Goal: Task Accomplishment & Management: Complete application form

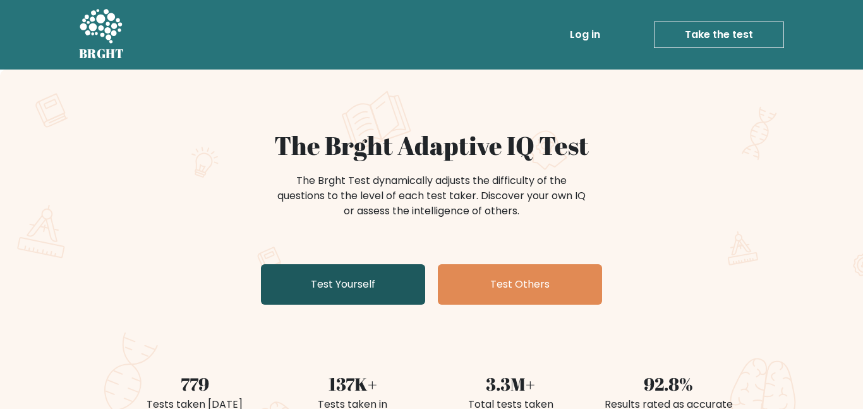
click at [371, 271] on link "Test Yourself" at bounding box center [343, 284] width 164 height 40
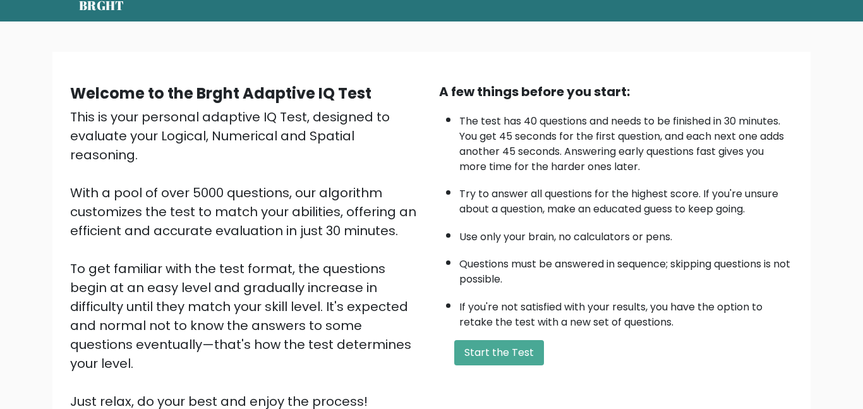
scroll to position [71, 0]
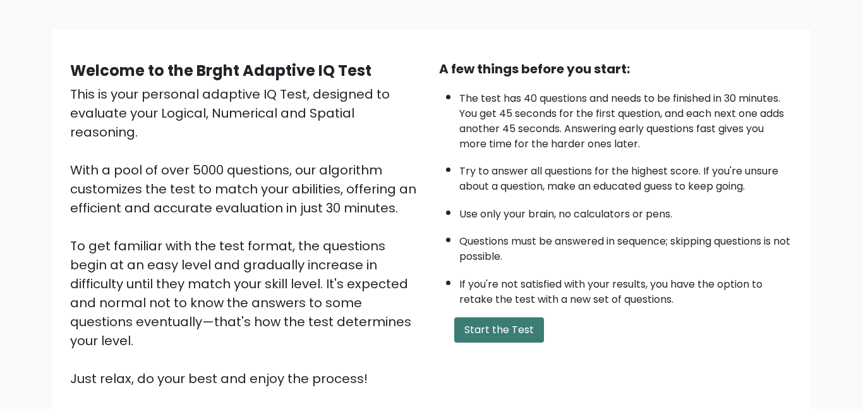
click at [485, 336] on button "Start the Test" at bounding box center [499, 329] width 90 height 25
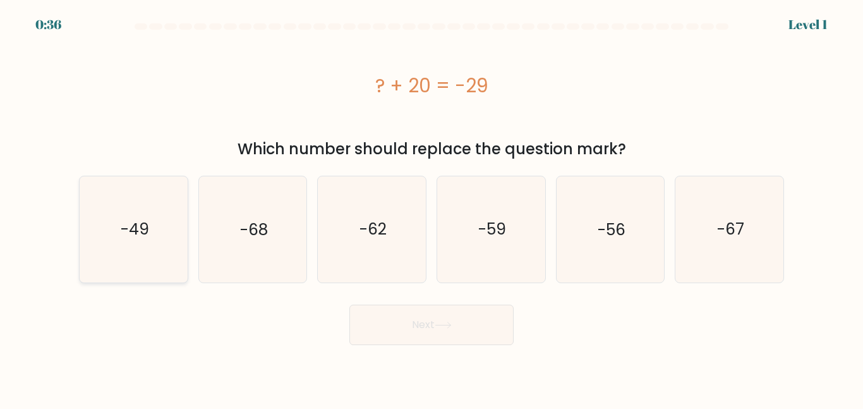
click at [145, 220] on text "-49" at bounding box center [134, 229] width 28 height 22
click at [431, 208] on input "a. -49" at bounding box center [431, 206] width 1 height 3
radio input "true"
click at [470, 323] on button "Next" at bounding box center [431, 324] width 164 height 40
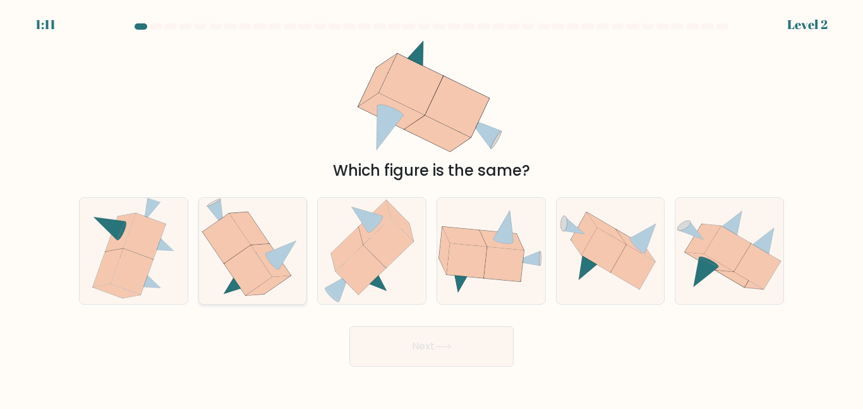
click at [264, 285] on icon at bounding box center [268, 286] width 44 height 20
click at [431, 208] on input "b." at bounding box center [431, 206] width 1 height 3
radio input "true"
click at [460, 342] on button "Next" at bounding box center [431, 346] width 164 height 40
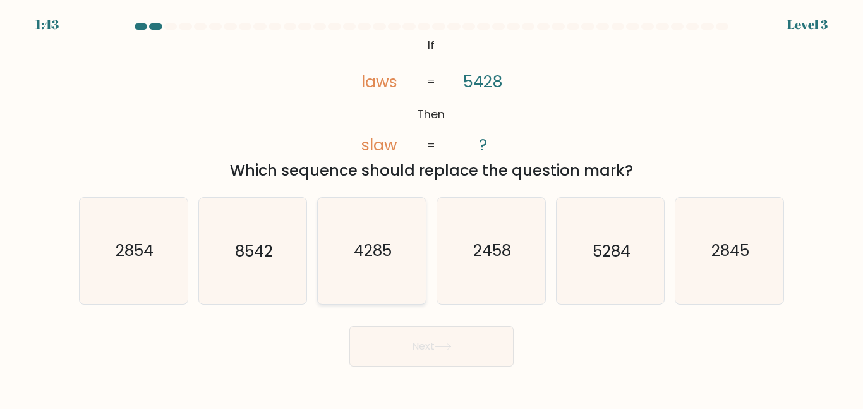
click at [344, 255] on icon "4285" at bounding box center [371, 250] width 105 height 105
click at [431, 208] on input "c. 4285" at bounding box center [431, 206] width 1 height 3
radio input "true"
click at [412, 342] on button "Next" at bounding box center [431, 346] width 164 height 40
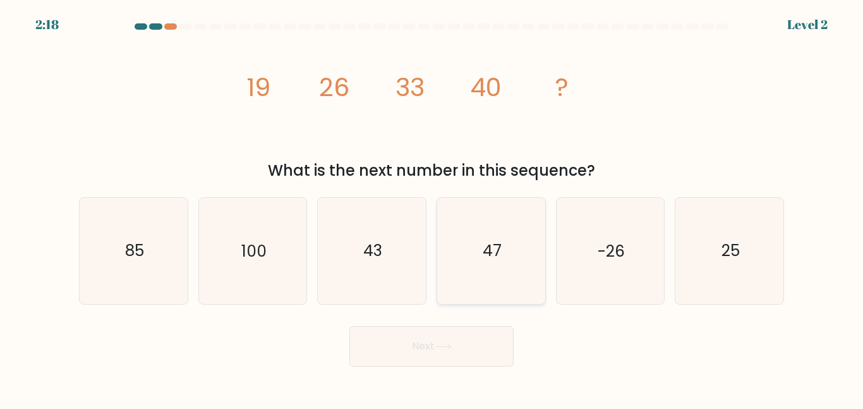
click at [510, 229] on icon "47" at bounding box center [490, 250] width 105 height 105
click at [432, 208] on input "d. 47" at bounding box center [431, 206] width 1 height 3
radio input "true"
click at [419, 348] on button "Next" at bounding box center [431, 346] width 164 height 40
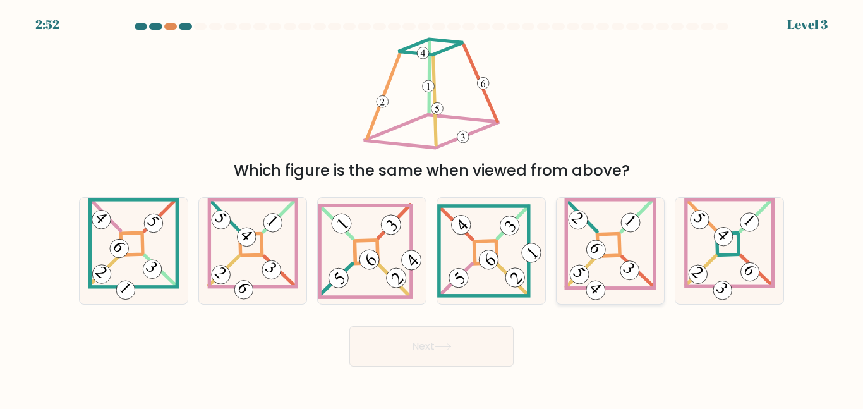
click at [599, 253] on 865 at bounding box center [595, 249] width 27 height 27
click at [432, 208] on input "e." at bounding box center [431, 206] width 1 height 3
radio input "true"
click at [493, 328] on button "Next" at bounding box center [431, 346] width 164 height 40
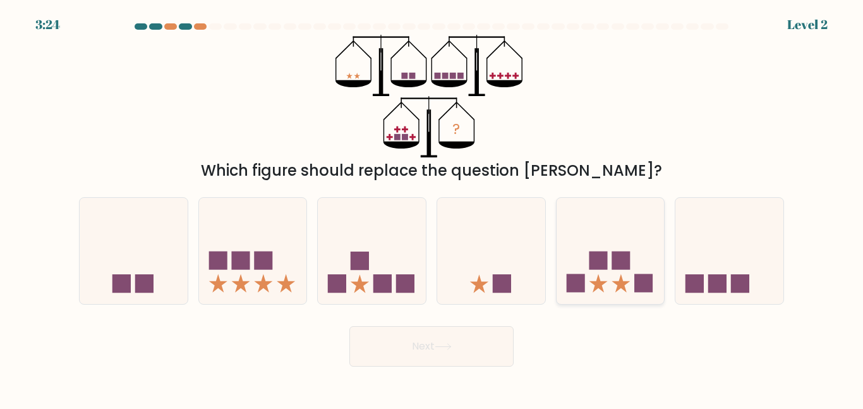
click at [627, 239] on icon at bounding box center [610, 250] width 108 height 89
click at [432, 208] on input "e." at bounding box center [431, 206] width 1 height 3
radio input "true"
click at [420, 356] on button "Next" at bounding box center [431, 346] width 164 height 40
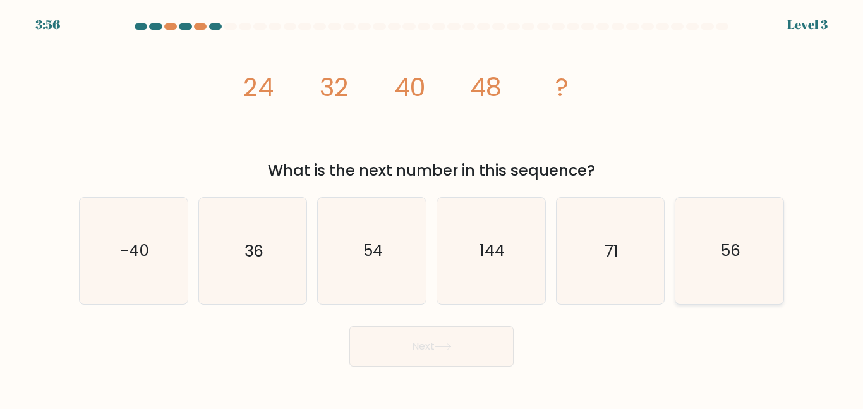
click at [707, 247] on icon "56" at bounding box center [728, 250] width 105 height 105
click at [432, 208] on input "f. 56" at bounding box center [431, 206] width 1 height 3
radio input "true"
click at [467, 335] on button "Next" at bounding box center [431, 346] width 164 height 40
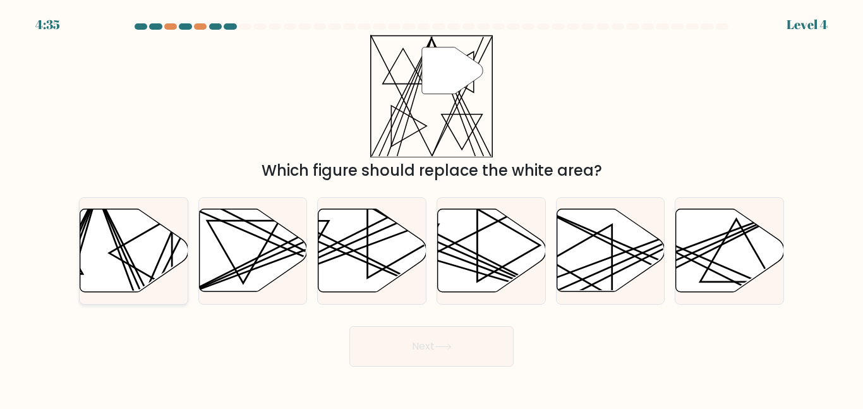
click at [159, 272] on icon at bounding box center [134, 250] width 108 height 83
click at [431, 208] on input "a." at bounding box center [431, 206] width 1 height 3
radio input "true"
click at [397, 336] on button "Next" at bounding box center [431, 346] width 164 height 40
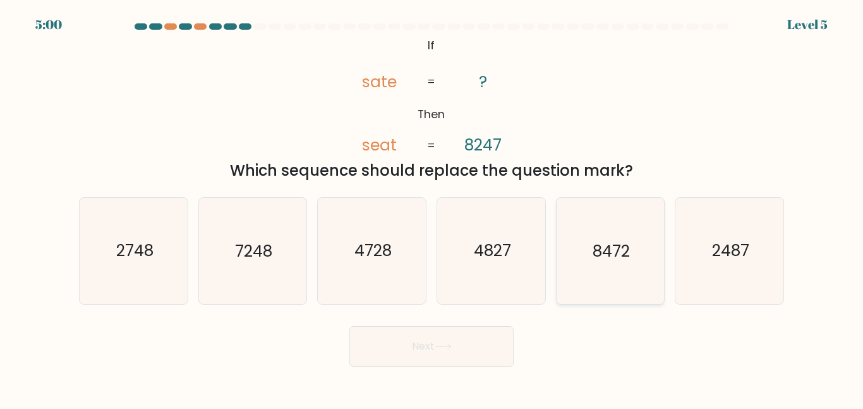
click at [641, 265] on icon "8472" at bounding box center [609, 250] width 105 height 105
click at [432, 208] on input "e. 8472" at bounding box center [431, 206] width 1 height 3
radio input "true"
click at [468, 337] on button "Next" at bounding box center [431, 346] width 164 height 40
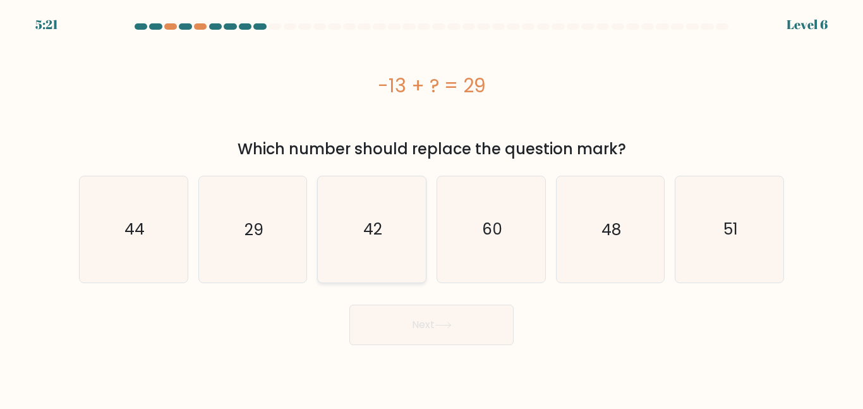
click at [405, 234] on icon "42" at bounding box center [371, 228] width 105 height 105
click at [431, 208] on input "c. 42" at bounding box center [431, 206] width 1 height 3
radio input "true"
click at [421, 326] on button "Next" at bounding box center [431, 324] width 164 height 40
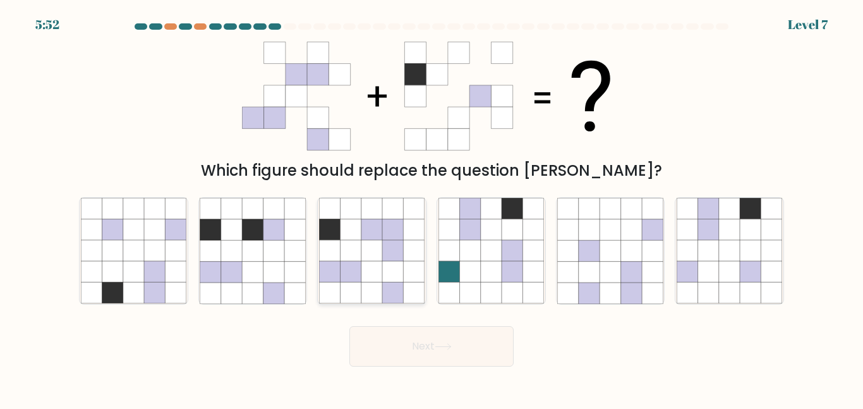
click at [363, 290] on icon at bounding box center [371, 292] width 21 height 21
click at [431, 208] on input "c." at bounding box center [431, 206] width 1 height 3
radio input "true"
click at [459, 347] on button "Next" at bounding box center [431, 346] width 164 height 40
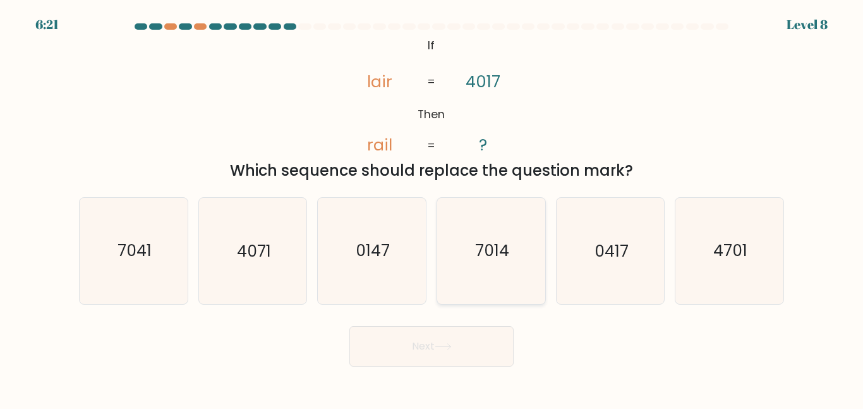
click at [462, 202] on icon "7014" at bounding box center [490, 250] width 105 height 105
click at [432, 205] on input "d. 7014" at bounding box center [431, 206] width 1 height 3
radio input "true"
click at [458, 347] on button "Next" at bounding box center [431, 346] width 164 height 40
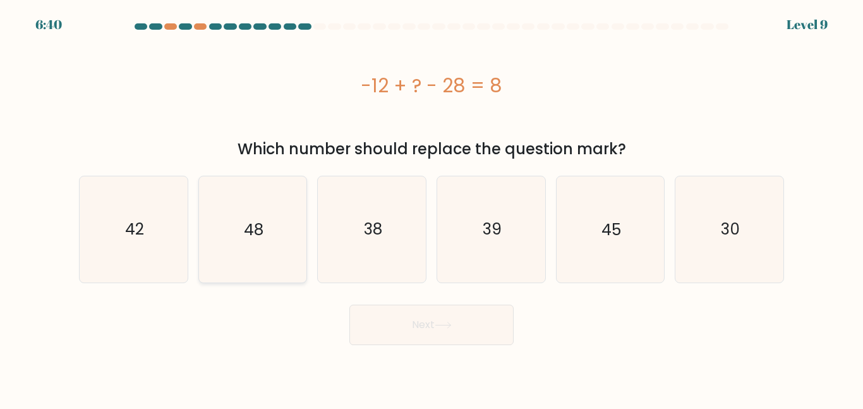
click at [281, 190] on icon "48" at bounding box center [252, 228] width 105 height 105
click at [431, 205] on input "b. 48" at bounding box center [431, 206] width 1 height 3
radio input "true"
click at [403, 326] on button "Next" at bounding box center [431, 324] width 164 height 40
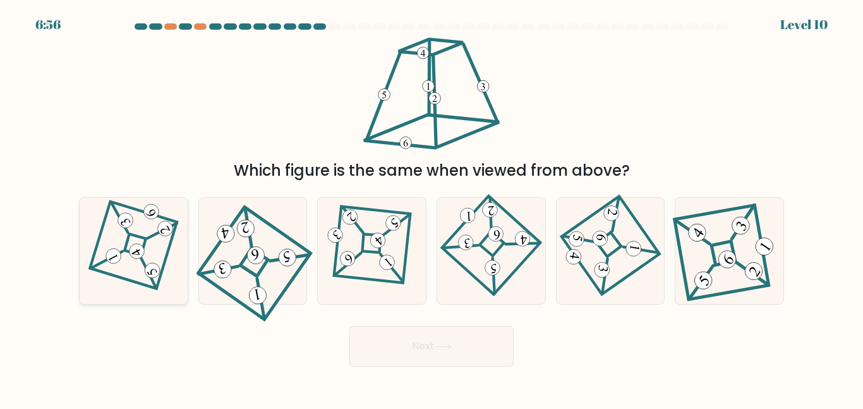
click at [169, 239] on icon at bounding box center [133, 250] width 73 height 85
click at [431, 208] on input "a." at bounding box center [431, 206] width 1 height 3
radio input "true"
click at [438, 353] on button "Next" at bounding box center [431, 346] width 164 height 40
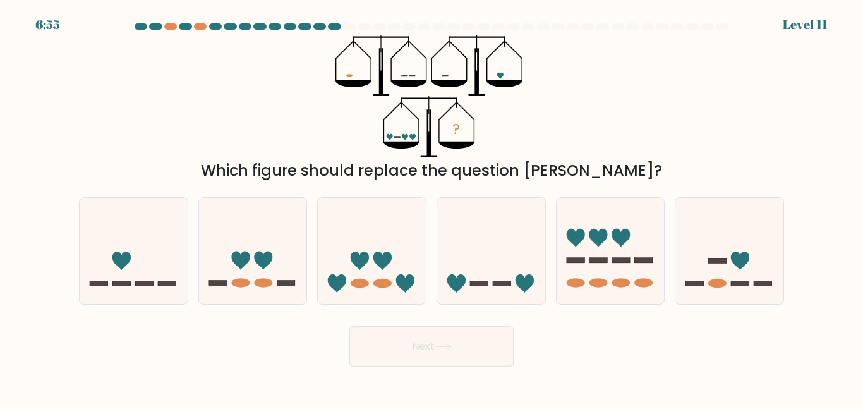
click at [493, 311] on form at bounding box center [431, 194] width 863 height 343
click at [488, 299] on div at bounding box center [490, 250] width 109 height 107
click at [432, 208] on input "d." at bounding box center [431, 206] width 1 height 3
radio input "true"
click at [448, 337] on button "Next" at bounding box center [431, 346] width 164 height 40
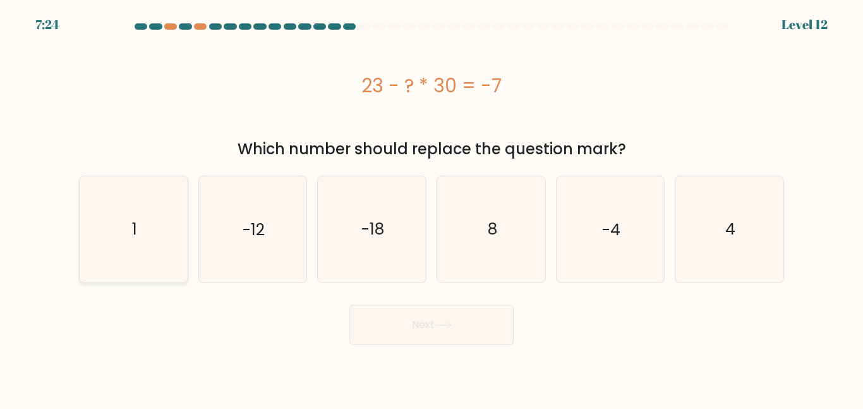
click at [153, 194] on icon "1" at bounding box center [133, 228] width 105 height 105
click at [431, 205] on input "a. 1" at bounding box center [431, 206] width 1 height 3
radio input "true"
click at [405, 326] on button "Next" at bounding box center [431, 324] width 164 height 40
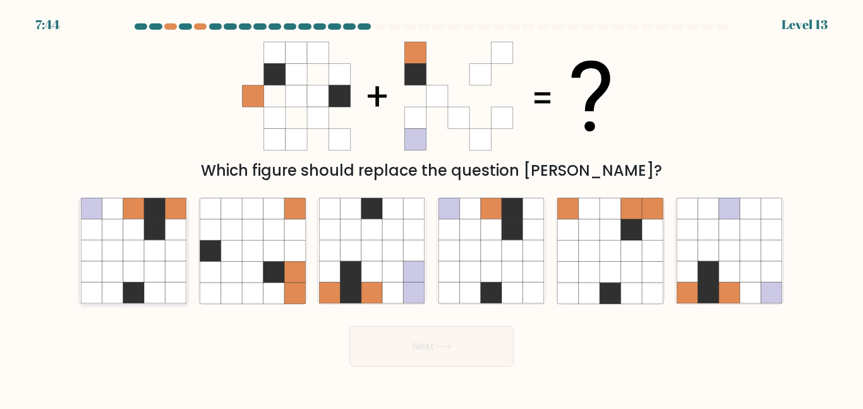
click at [145, 275] on icon at bounding box center [154, 271] width 21 height 21
click at [431, 208] on input "a." at bounding box center [431, 206] width 1 height 3
radio input "true"
click at [420, 348] on button "Next" at bounding box center [431, 346] width 164 height 40
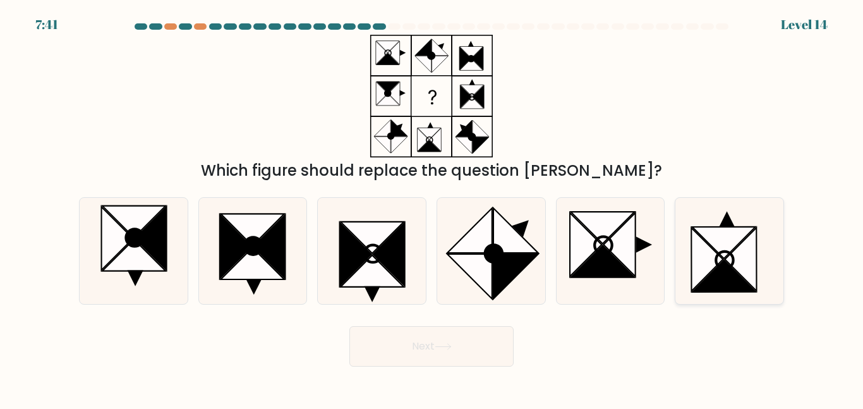
click at [752, 268] on icon at bounding box center [740, 259] width 32 height 63
click at [432, 208] on input "f." at bounding box center [431, 206] width 1 height 3
radio input "true"
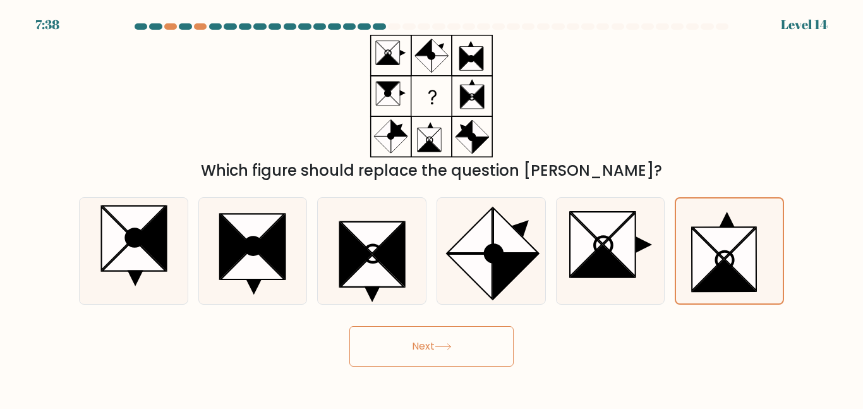
click at [491, 346] on button "Next" at bounding box center [431, 346] width 164 height 40
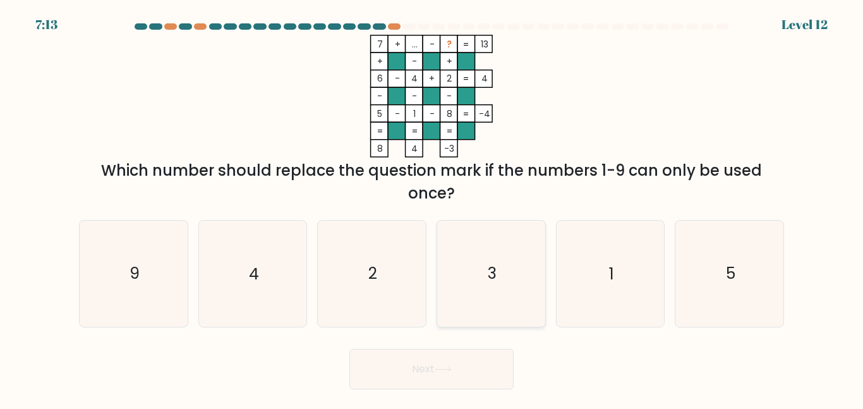
click at [446, 248] on icon "3" at bounding box center [490, 272] width 105 height 105
click at [432, 208] on input "d. 3" at bounding box center [431, 206] width 1 height 3
radio input "true"
click at [411, 363] on button "Next" at bounding box center [431, 369] width 164 height 40
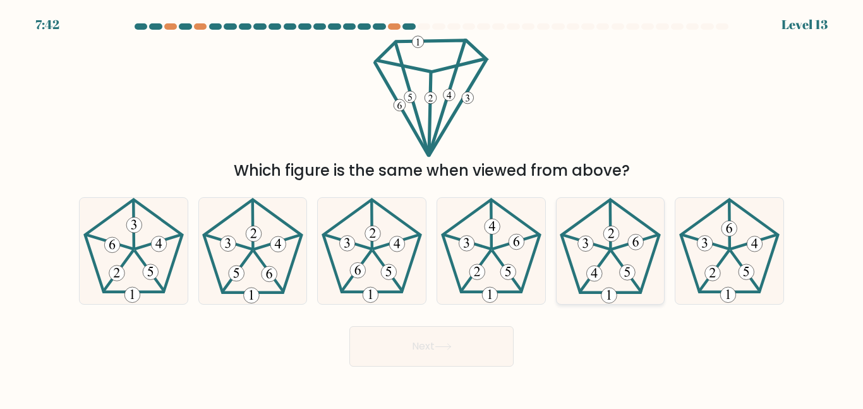
click at [600, 291] on 247 at bounding box center [609, 246] width 97 height 92
click at [432, 208] on input "e." at bounding box center [431, 206] width 1 height 3
radio input "true"
click at [433, 360] on button "Next" at bounding box center [431, 346] width 164 height 40
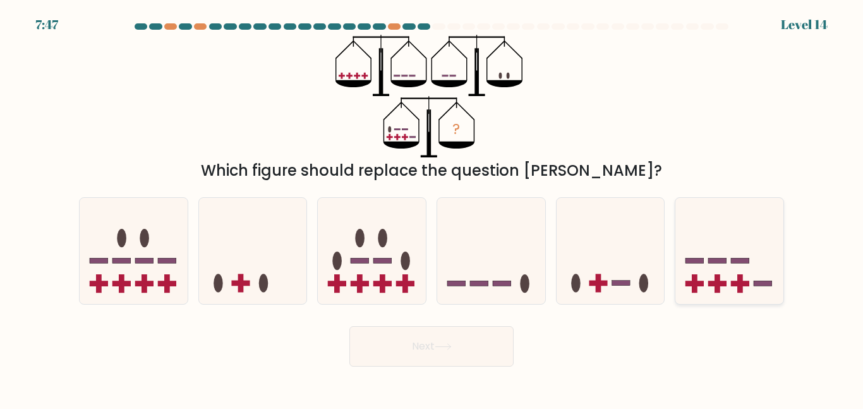
click at [782, 294] on icon at bounding box center [729, 250] width 108 height 89
click at [432, 208] on input "f." at bounding box center [431, 206] width 1 height 3
radio input "true"
click at [444, 354] on button "Next" at bounding box center [431, 346] width 164 height 40
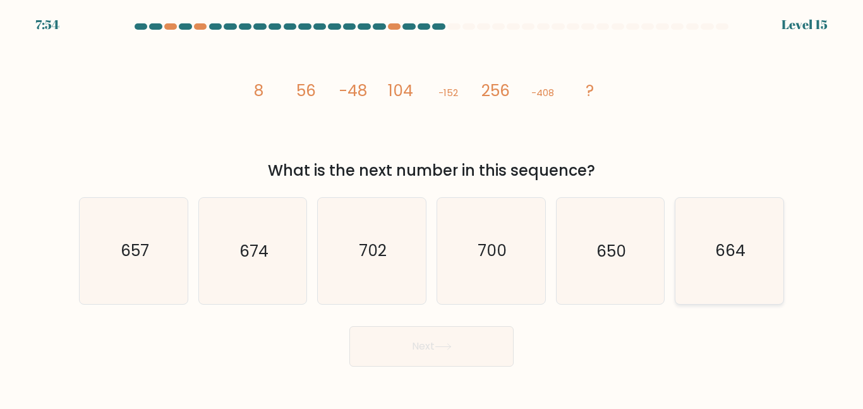
click at [774, 273] on icon "664" at bounding box center [728, 250] width 105 height 105
click at [432, 208] on input "f. 664" at bounding box center [431, 206] width 1 height 3
radio input "true"
click at [445, 347] on icon at bounding box center [442, 346] width 17 height 7
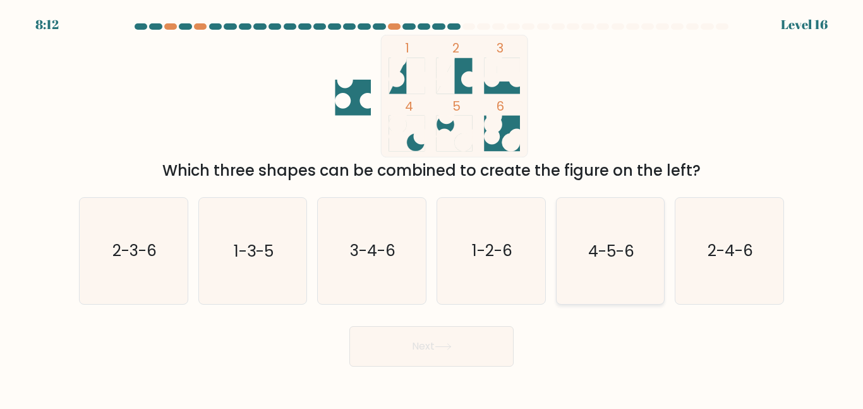
click at [624, 273] on icon "4-5-6" at bounding box center [609, 250] width 105 height 105
click at [432, 208] on input "e. 4-5-6" at bounding box center [431, 206] width 1 height 3
radio input "true"
click at [448, 353] on button "Next" at bounding box center [431, 346] width 164 height 40
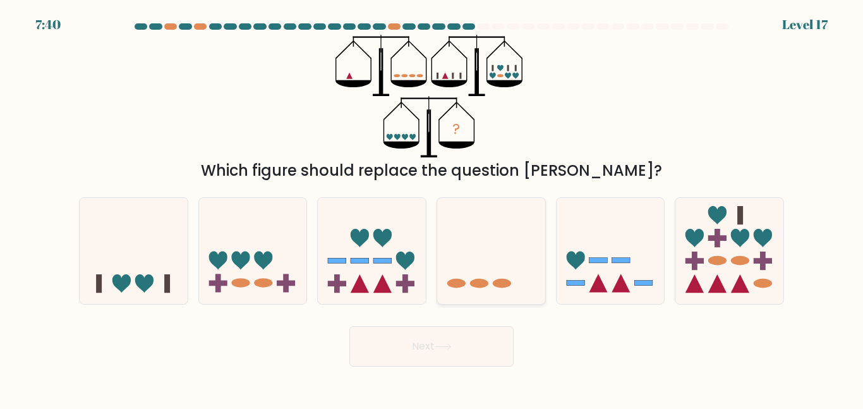
click at [445, 285] on icon at bounding box center [491, 250] width 108 height 89
click at [432, 208] on input "d." at bounding box center [431, 206] width 1 height 3
radio input "true"
click at [433, 344] on button "Next" at bounding box center [431, 346] width 164 height 40
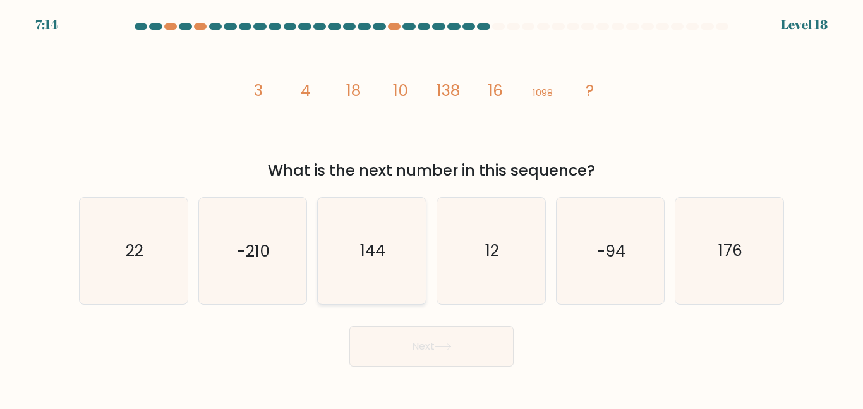
click at [382, 207] on icon "144" at bounding box center [371, 250] width 105 height 105
click at [431, 207] on input "c. 144" at bounding box center [431, 206] width 1 height 3
radio input "true"
click at [762, 260] on icon "176" at bounding box center [728, 250] width 105 height 105
click at [432, 208] on input "f. 176" at bounding box center [431, 206] width 1 height 3
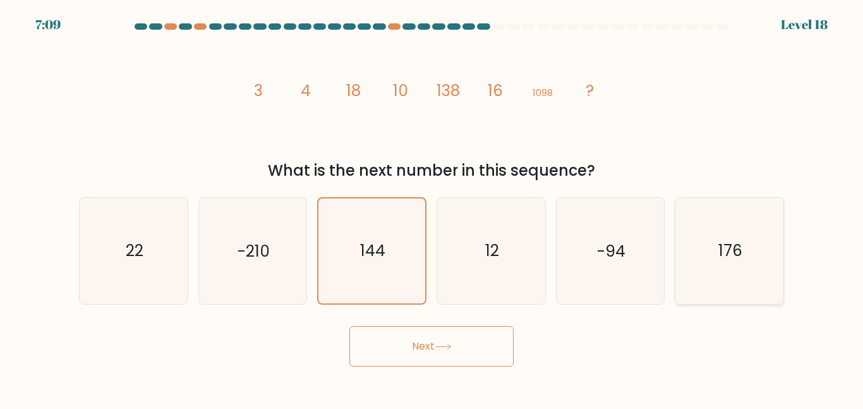
radio input "true"
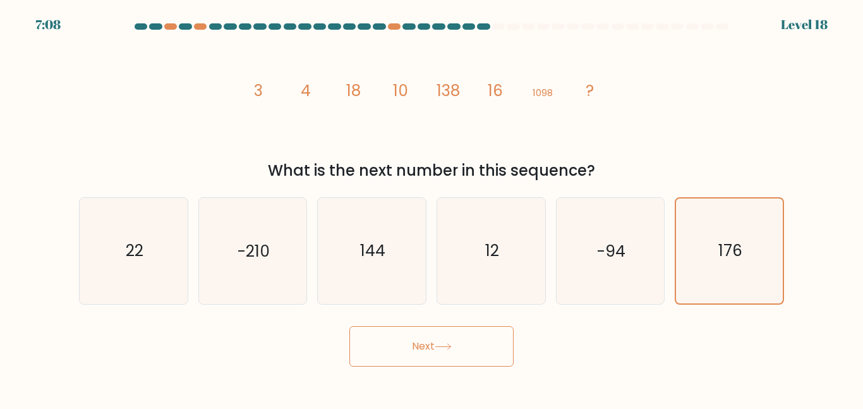
click at [494, 341] on button "Next" at bounding box center [431, 346] width 164 height 40
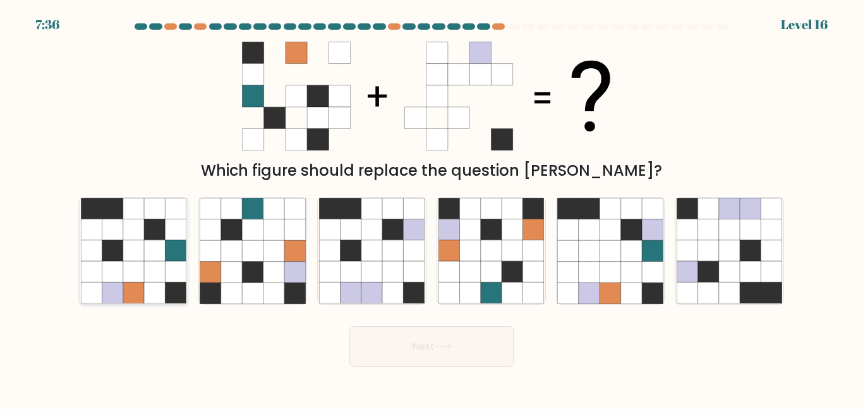
click at [171, 257] on icon at bounding box center [175, 250] width 21 height 21
click at [431, 208] on input "a." at bounding box center [431, 206] width 1 height 3
radio input "true"
click at [388, 337] on button "Next" at bounding box center [431, 346] width 164 height 40
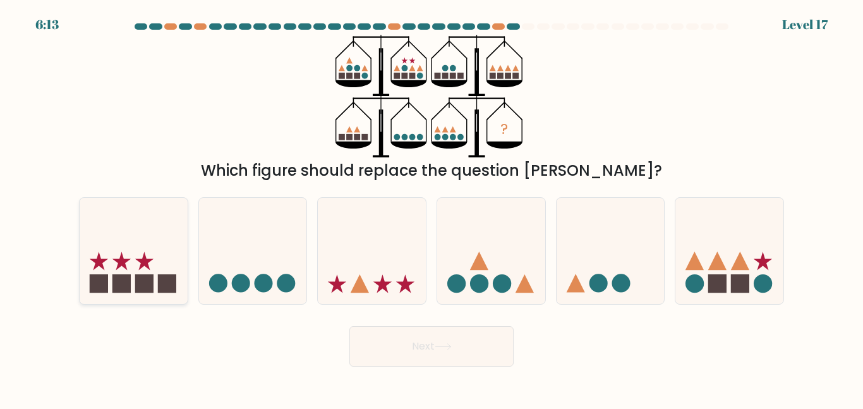
click at [115, 244] on icon at bounding box center [134, 250] width 108 height 89
click at [431, 208] on input "a." at bounding box center [431, 206] width 1 height 3
radio input "true"
click at [408, 349] on button "Next" at bounding box center [431, 346] width 164 height 40
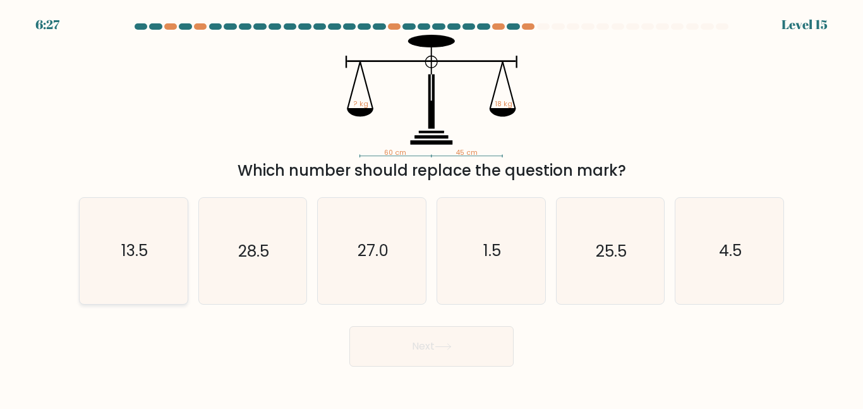
click at [112, 249] on icon "13.5" at bounding box center [133, 250] width 105 height 105
click at [431, 208] on input "a. 13.5" at bounding box center [431, 206] width 1 height 3
radio input "true"
click at [457, 342] on button "Next" at bounding box center [431, 346] width 164 height 40
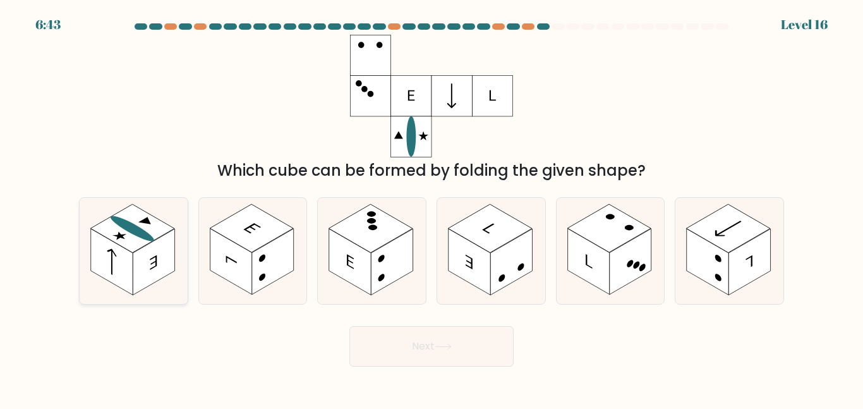
click at [139, 265] on rect at bounding box center [154, 262] width 42 height 66
click at [431, 208] on input "a." at bounding box center [431, 206] width 1 height 3
radio input "true"
click at [403, 342] on button "Next" at bounding box center [431, 346] width 164 height 40
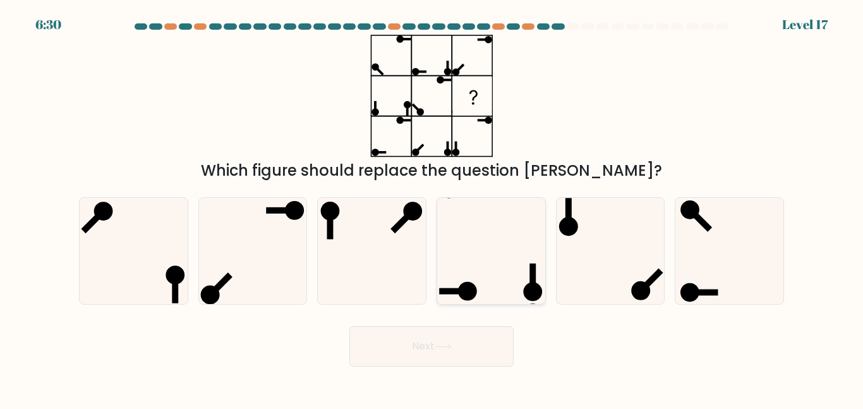
click at [449, 287] on icon at bounding box center [490, 250] width 105 height 105
click at [432, 208] on input "d." at bounding box center [431, 206] width 1 height 3
radio input "true"
click at [419, 336] on button "Next" at bounding box center [431, 346] width 164 height 40
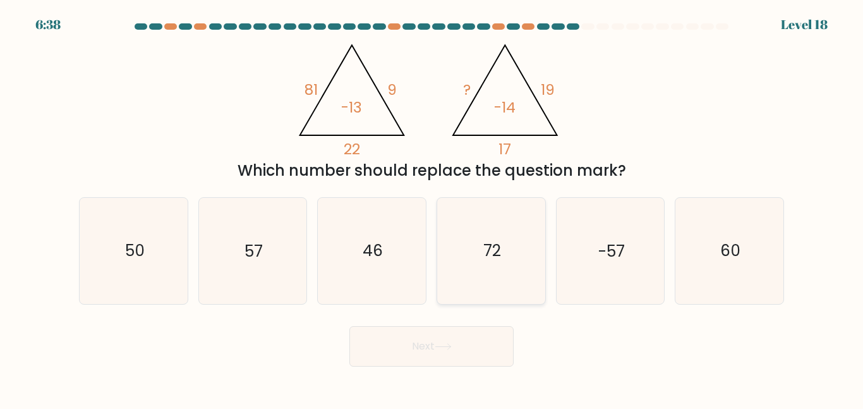
click at [527, 267] on icon "72" at bounding box center [490, 250] width 105 height 105
click at [432, 208] on input "d. 72" at bounding box center [431, 206] width 1 height 3
radio input "true"
click at [465, 340] on button "Next" at bounding box center [431, 346] width 164 height 40
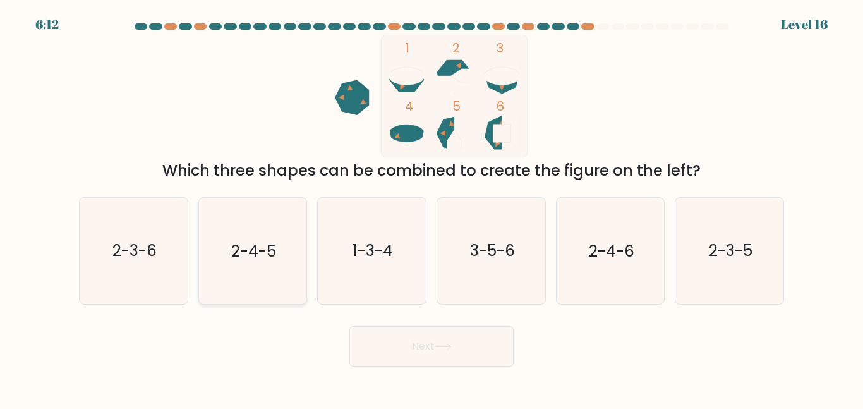
click at [268, 287] on icon "2-4-5" at bounding box center [252, 250] width 105 height 105
click at [431, 208] on input "b. 2-4-5" at bounding box center [431, 206] width 1 height 3
radio input "true"
click at [425, 341] on button "Next" at bounding box center [431, 346] width 164 height 40
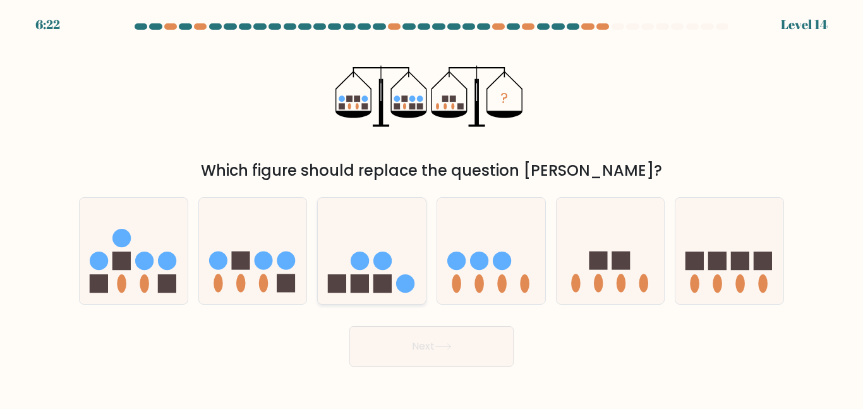
click at [360, 291] on rect at bounding box center [360, 283] width 18 height 18
click at [431, 208] on input "c." at bounding box center [431, 206] width 1 height 3
radio input "true"
click at [390, 349] on button "Next" at bounding box center [431, 346] width 164 height 40
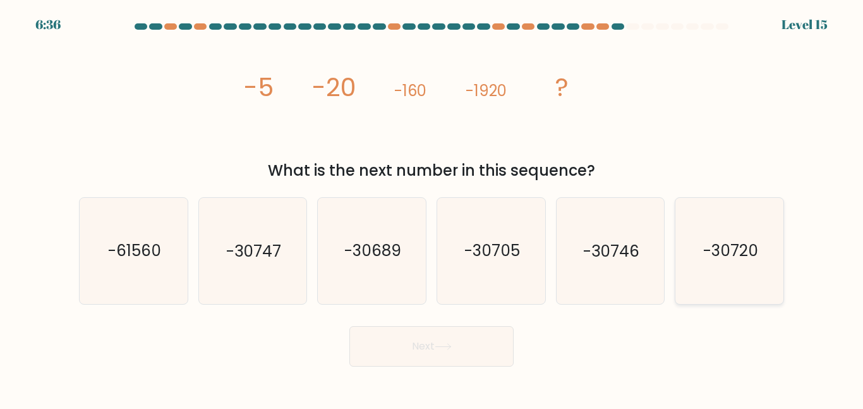
click at [686, 236] on icon "-30720" at bounding box center [728, 250] width 105 height 105
click at [432, 208] on input "f. -30720" at bounding box center [431, 206] width 1 height 3
radio input "true"
click at [477, 341] on button "Next" at bounding box center [431, 346] width 164 height 40
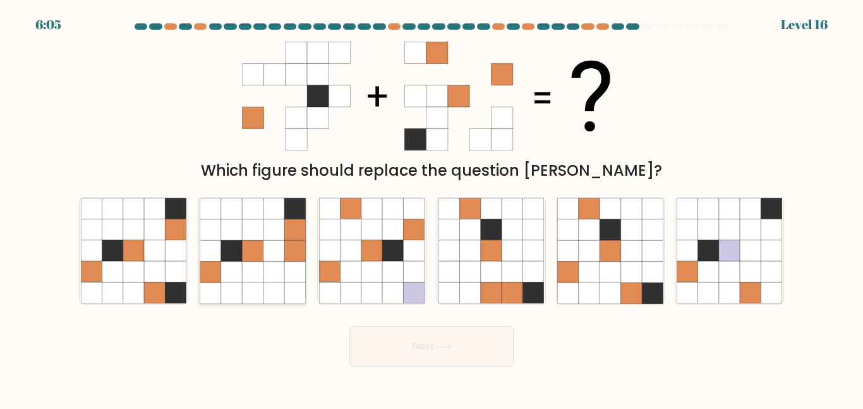
click at [251, 237] on icon at bounding box center [252, 229] width 21 height 21
click at [431, 208] on input "b." at bounding box center [431, 206] width 1 height 3
radio input "true"
click at [416, 341] on button "Next" at bounding box center [431, 346] width 164 height 40
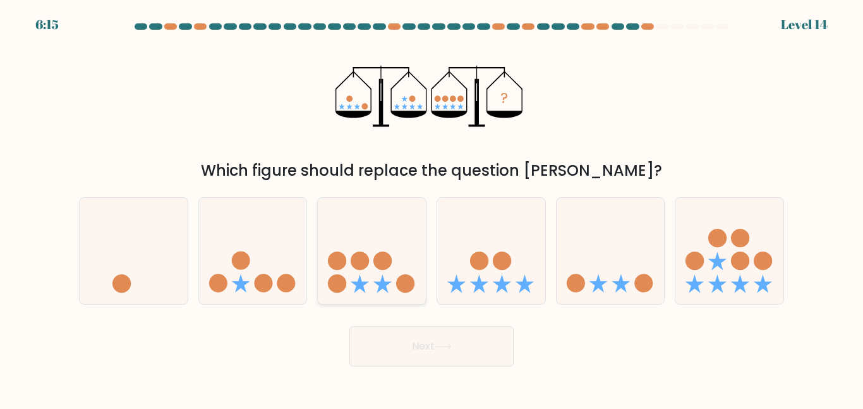
click at [354, 270] on icon at bounding box center [372, 250] width 108 height 89
click at [431, 208] on input "c." at bounding box center [431, 206] width 1 height 3
radio input "true"
click at [431, 345] on button "Next" at bounding box center [431, 346] width 164 height 40
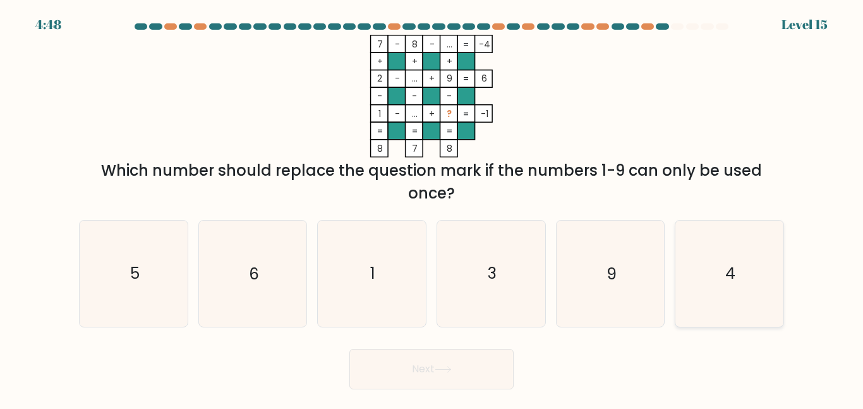
click at [716, 279] on icon "4" at bounding box center [728, 272] width 105 height 105
click at [432, 208] on input "f. 4" at bounding box center [431, 206] width 1 height 3
radio input "true"
click at [445, 379] on button "Next" at bounding box center [431, 369] width 164 height 40
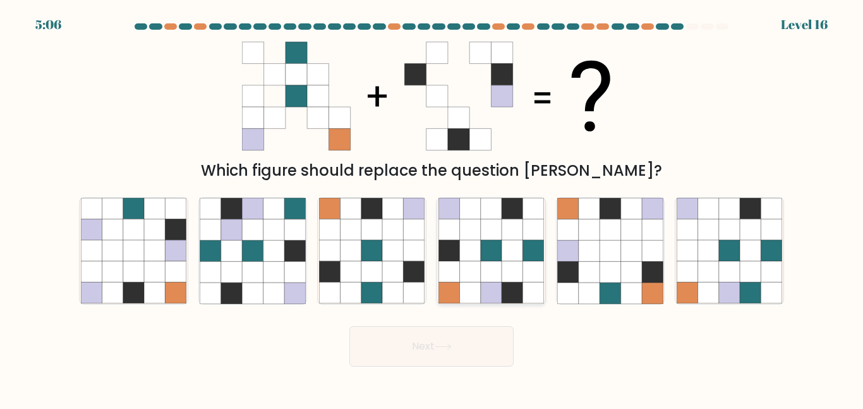
click at [510, 267] on icon at bounding box center [511, 271] width 21 height 21
click at [432, 208] on input "d." at bounding box center [431, 206] width 1 height 3
radio input "true"
click at [456, 343] on button "Next" at bounding box center [431, 346] width 164 height 40
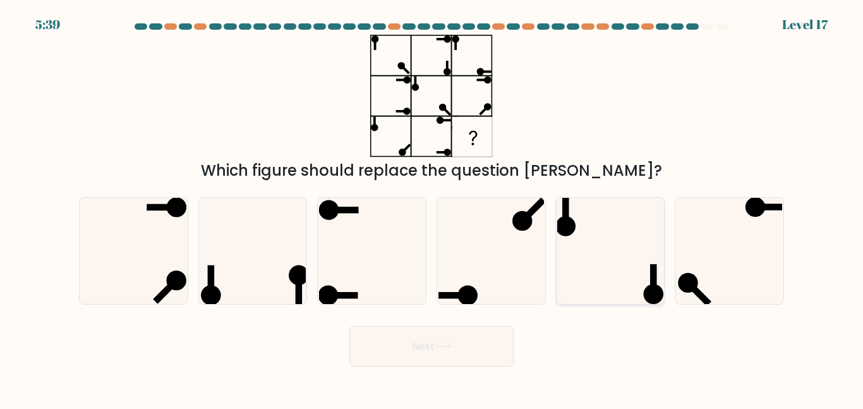
click at [608, 244] on icon at bounding box center [609, 250] width 105 height 105
click at [432, 208] on input "e." at bounding box center [431, 206] width 1 height 3
radio input "true"
click at [433, 359] on button "Next" at bounding box center [431, 346] width 164 height 40
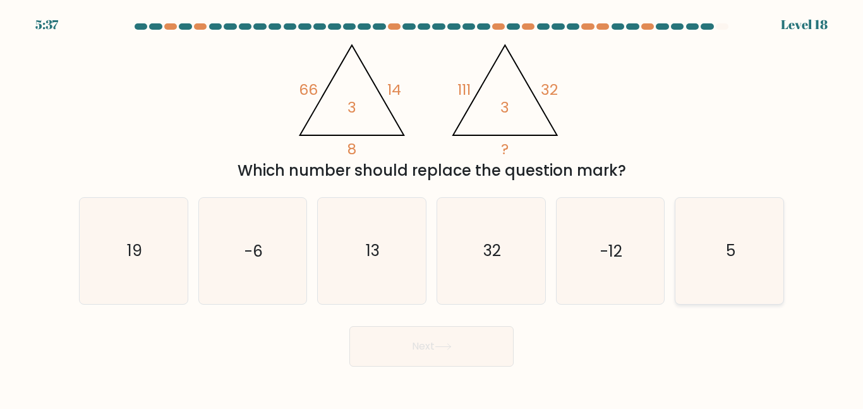
click at [702, 251] on icon "5" at bounding box center [728, 250] width 105 height 105
click at [432, 208] on input "f. 5" at bounding box center [431, 206] width 1 height 3
radio input "true"
click at [440, 346] on icon at bounding box center [442, 347] width 15 height 6
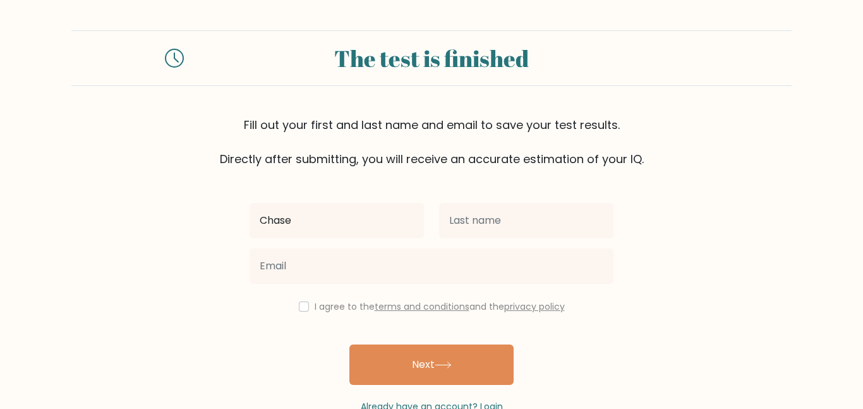
type input "Chase"
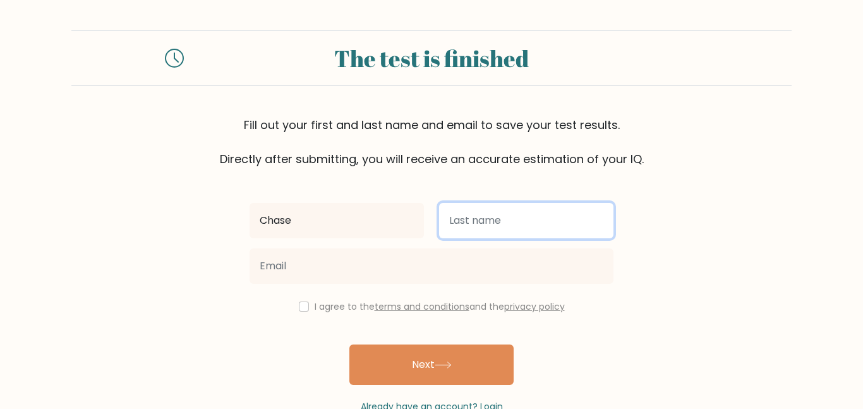
click at [554, 220] on input "text" at bounding box center [526, 220] width 174 height 35
type input "McNair"
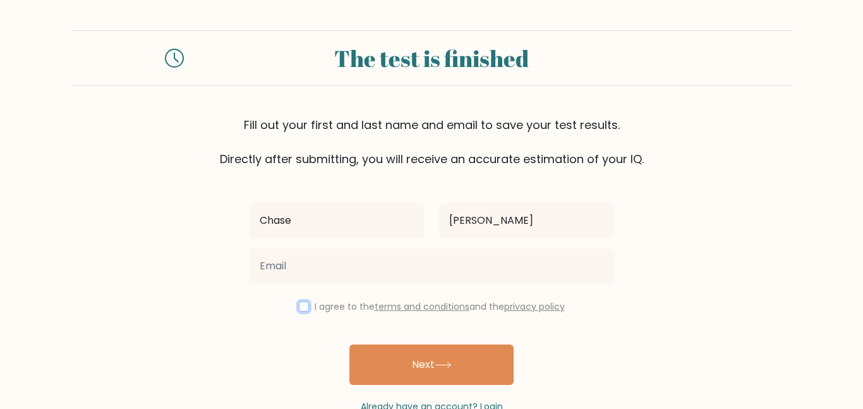
click at [299, 308] on input "checkbox" at bounding box center [304, 306] width 10 height 10
checkbox input "true"
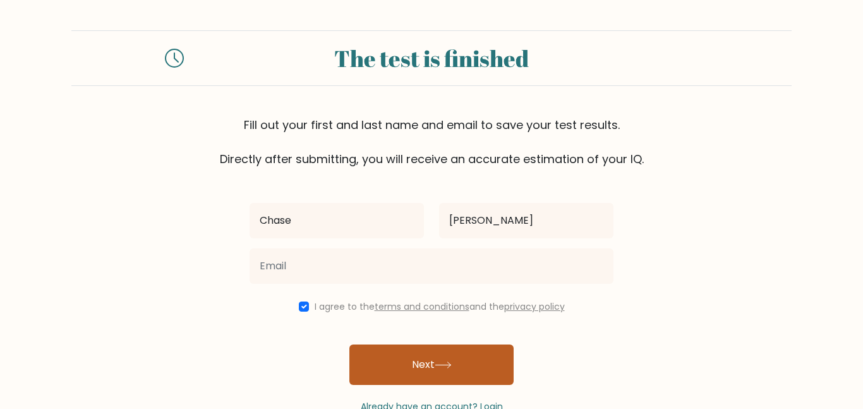
click at [424, 363] on button "Next" at bounding box center [431, 364] width 164 height 40
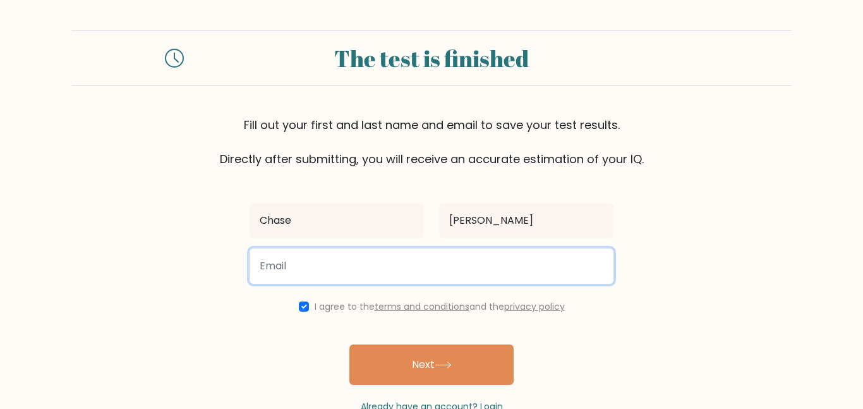
click at [329, 251] on input "email" at bounding box center [431, 265] width 364 height 35
type input "chase.mcnair@icloud.com"
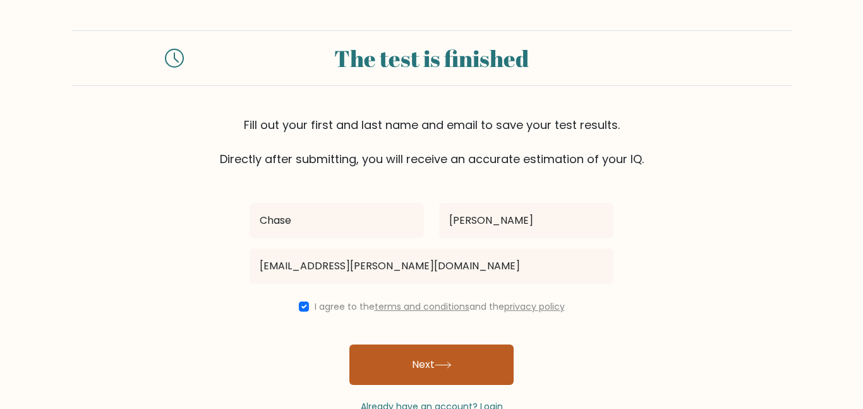
click at [393, 361] on button "Next" at bounding box center [431, 364] width 164 height 40
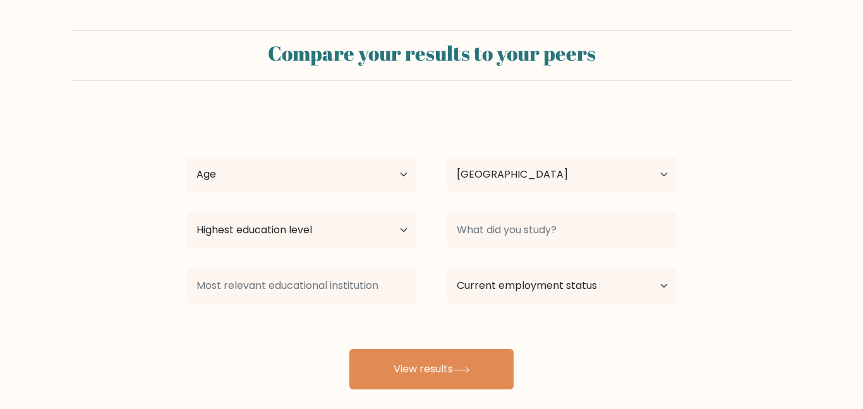
select select "US"
click at [321, 171] on select "Age Under 18 years old 18-24 years old 25-34 years old 35-44 years old 45-54 ye…" at bounding box center [301, 174] width 230 height 35
select select "min_18"
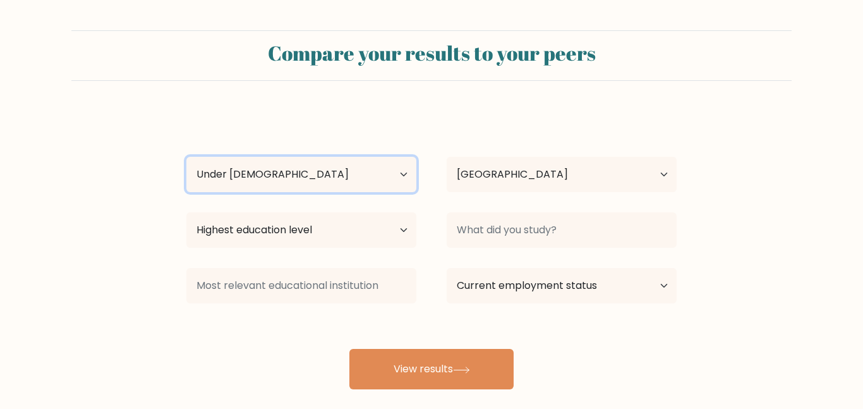
click at [186, 157] on select "Age Under 18 years old 18-24 years old 25-34 years old 35-44 years old 45-54 ye…" at bounding box center [301, 174] width 230 height 35
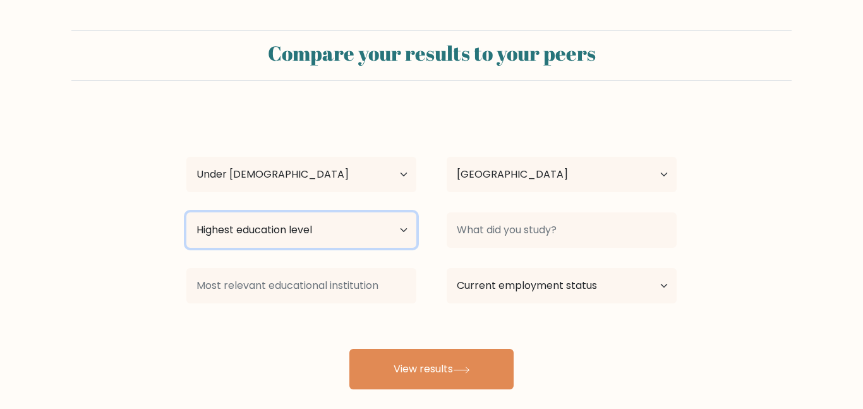
click at [366, 225] on select "Highest education level No schooling Primary Lower Secondary Upper Secondary Oc…" at bounding box center [301, 229] width 230 height 35
select select "lower_secondary"
click at [186, 212] on select "Highest education level No schooling Primary Lower Secondary Upper Secondary Oc…" at bounding box center [301, 229] width 230 height 35
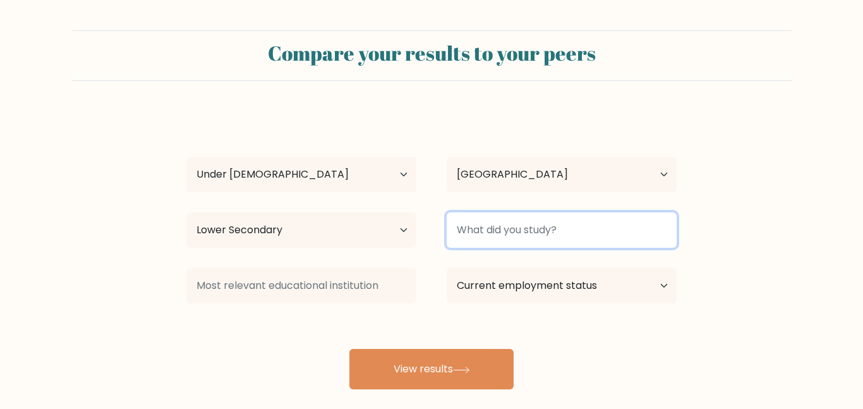
click at [508, 230] on input at bounding box center [561, 229] width 230 height 35
type input "core"
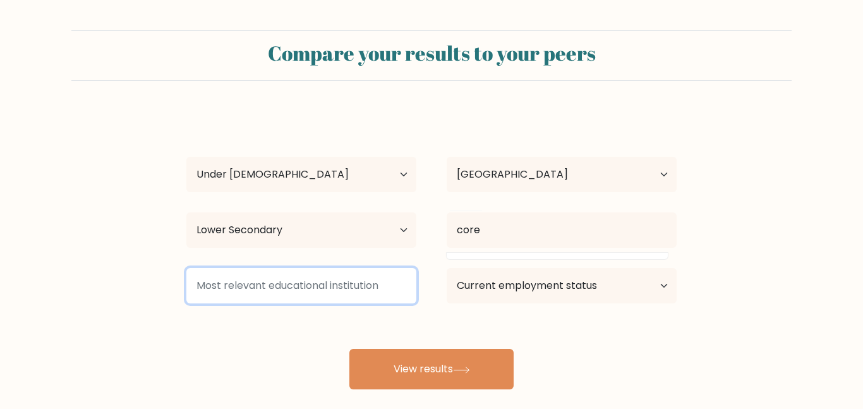
click at [411, 301] on input at bounding box center [301, 285] width 230 height 35
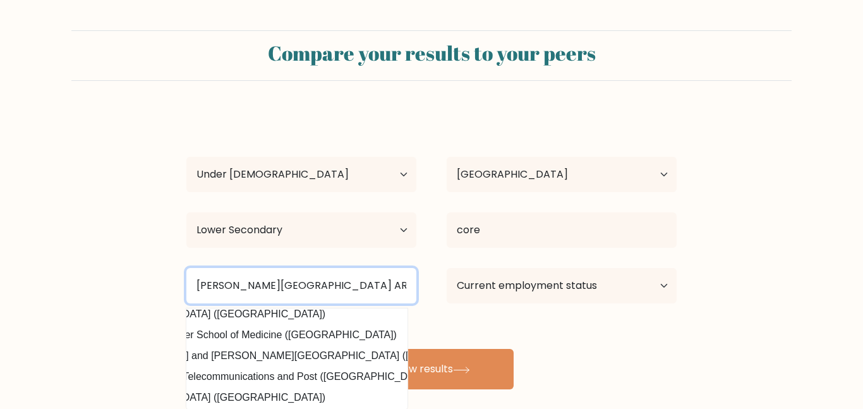
scroll to position [0, 93]
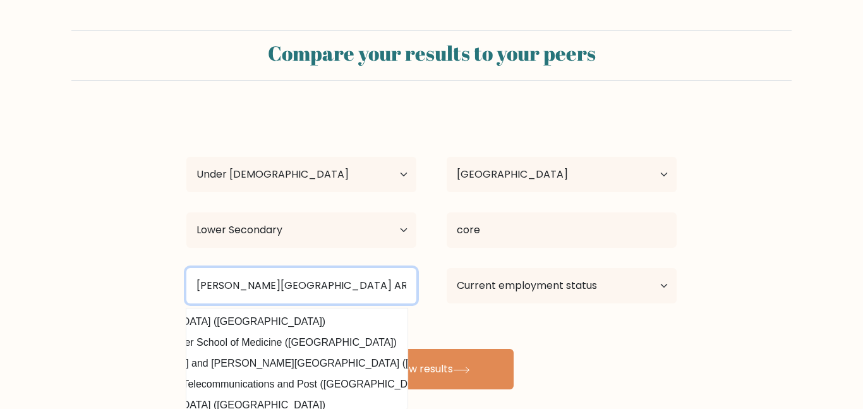
click at [321, 287] on input "Elkins High school AR" at bounding box center [301, 285] width 230 height 35
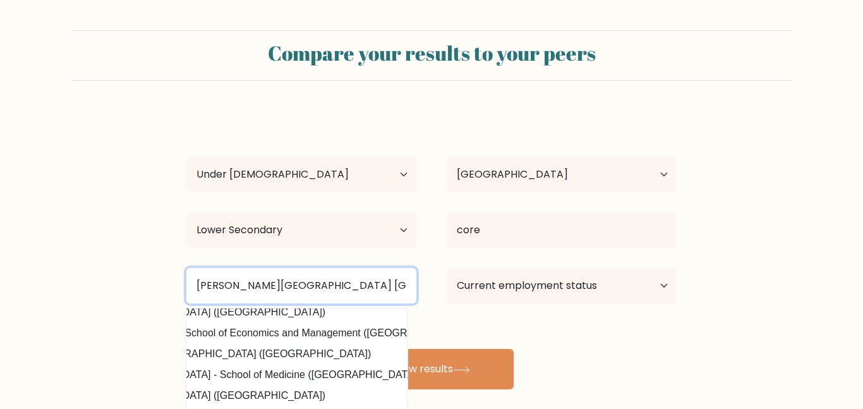
scroll to position [114, 93]
type input "Elkins High school AR (America)"
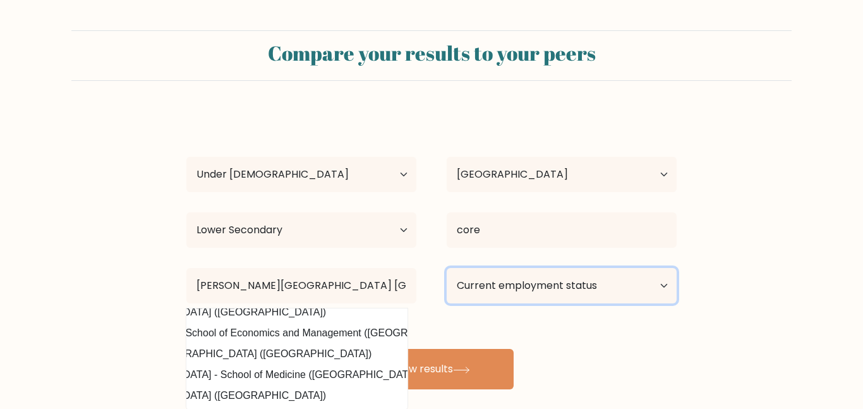
click at [626, 293] on select "Current employment status Employed Student Retired Other / prefer not to answer" at bounding box center [561, 285] width 230 height 35
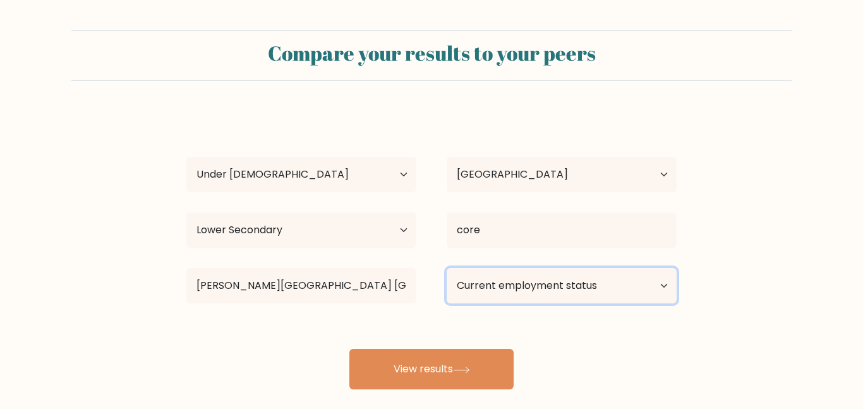
select select "student"
click at [446, 268] on select "Current employment status Employed Student Retired Other / prefer not to answer" at bounding box center [561, 285] width 230 height 35
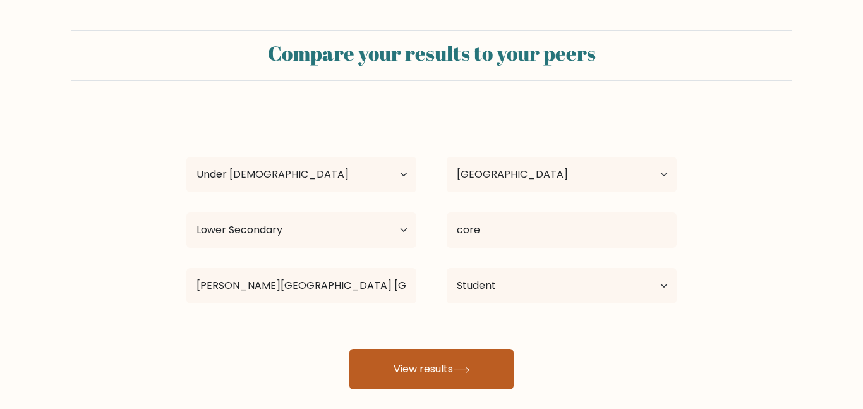
click at [424, 376] on button "View results" at bounding box center [431, 369] width 164 height 40
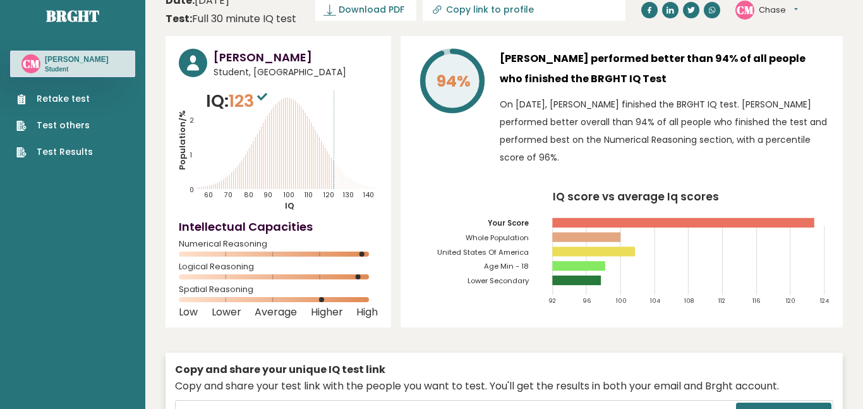
scroll to position [18, 0]
